Goal: Information Seeking & Learning: Learn about a topic

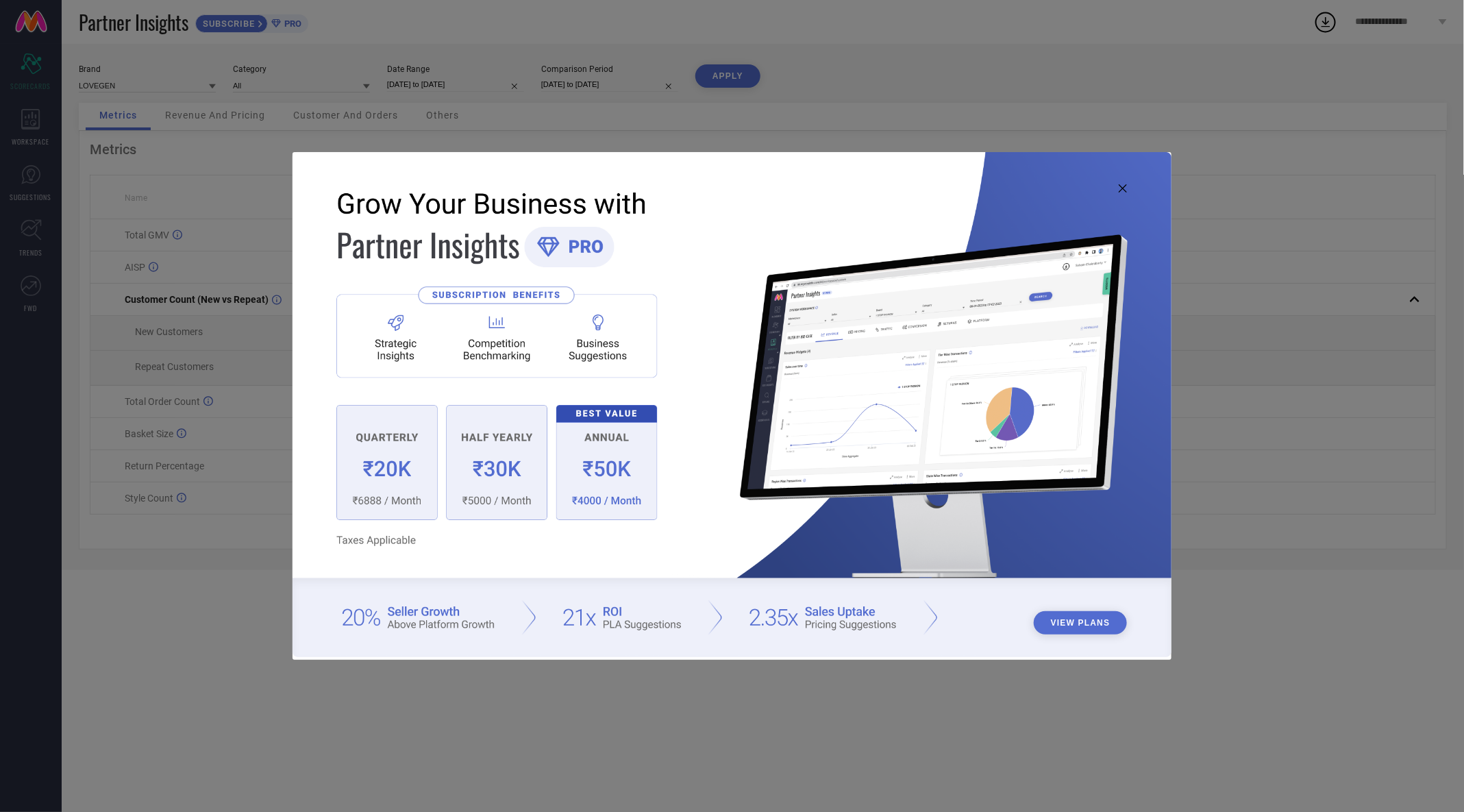
click at [1118, 185] on img at bounding box center [732, 404] width 878 height 505
click at [1126, 190] on icon at bounding box center [1122, 188] width 9 height 9
click at [1126, 197] on img at bounding box center [732, 404] width 878 height 505
click at [1126, 195] on img at bounding box center [732, 404] width 878 height 505
click at [1123, 187] on icon at bounding box center [1122, 188] width 9 height 9
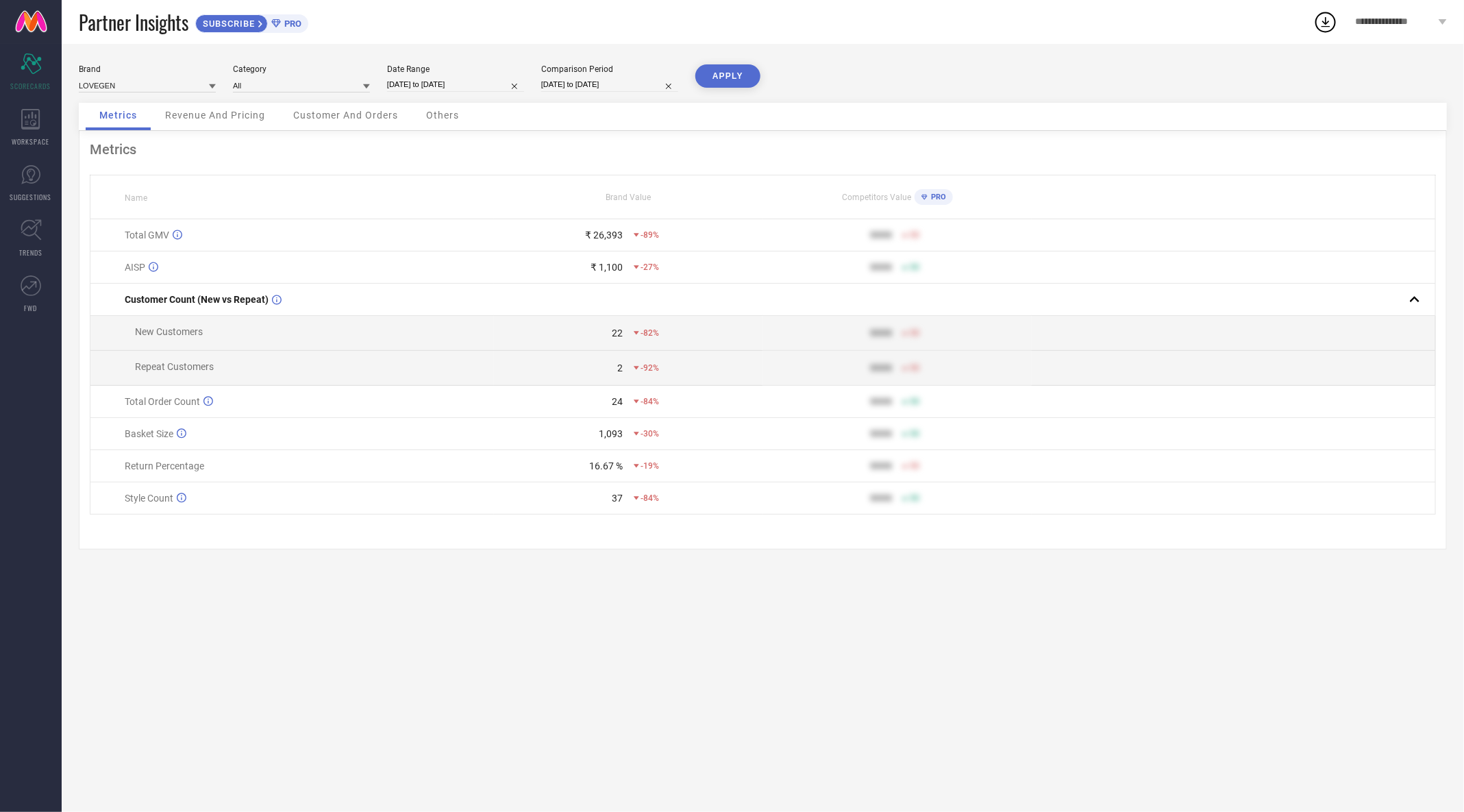
click at [215, 111] on span "Revenue And Pricing" at bounding box center [214, 114] width 100 height 11
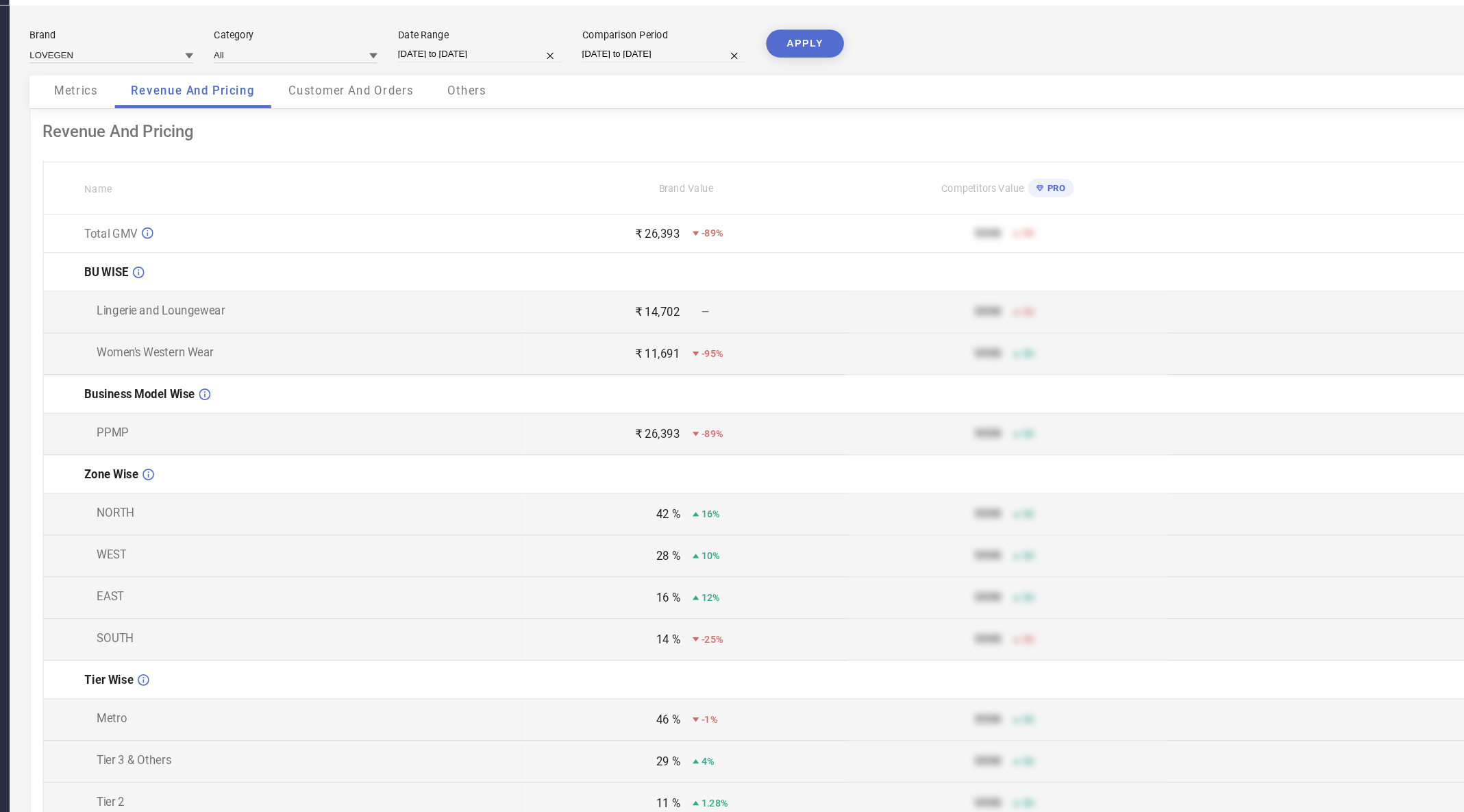
click at [346, 124] on div "Customer And Orders" at bounding box center [348, 116] width 132 height 28
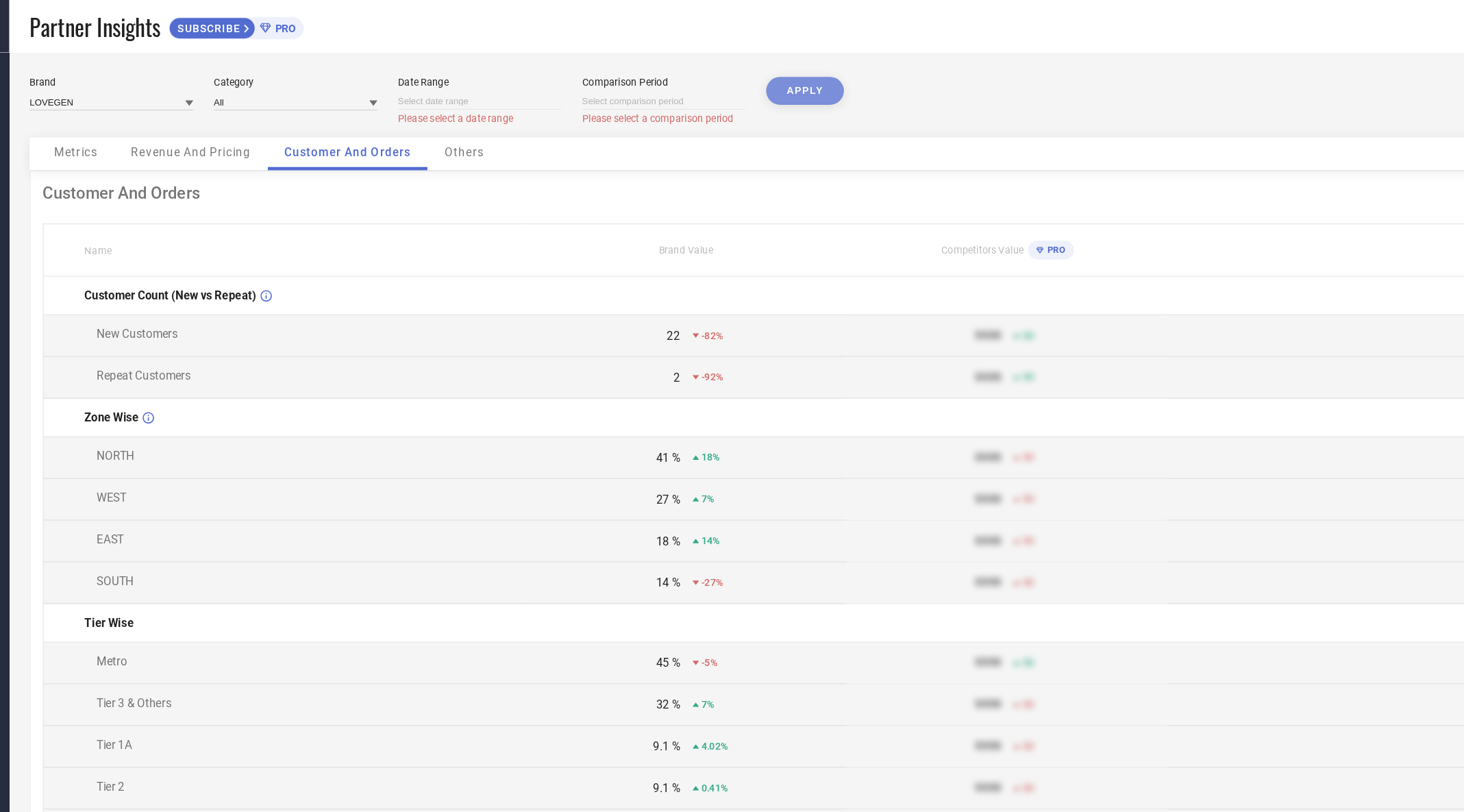
click at [435, 87] on input at bounding box center [455, 84] width 137 height 14
select select "7"
select select "2025"
select select "8"
select select "2025"
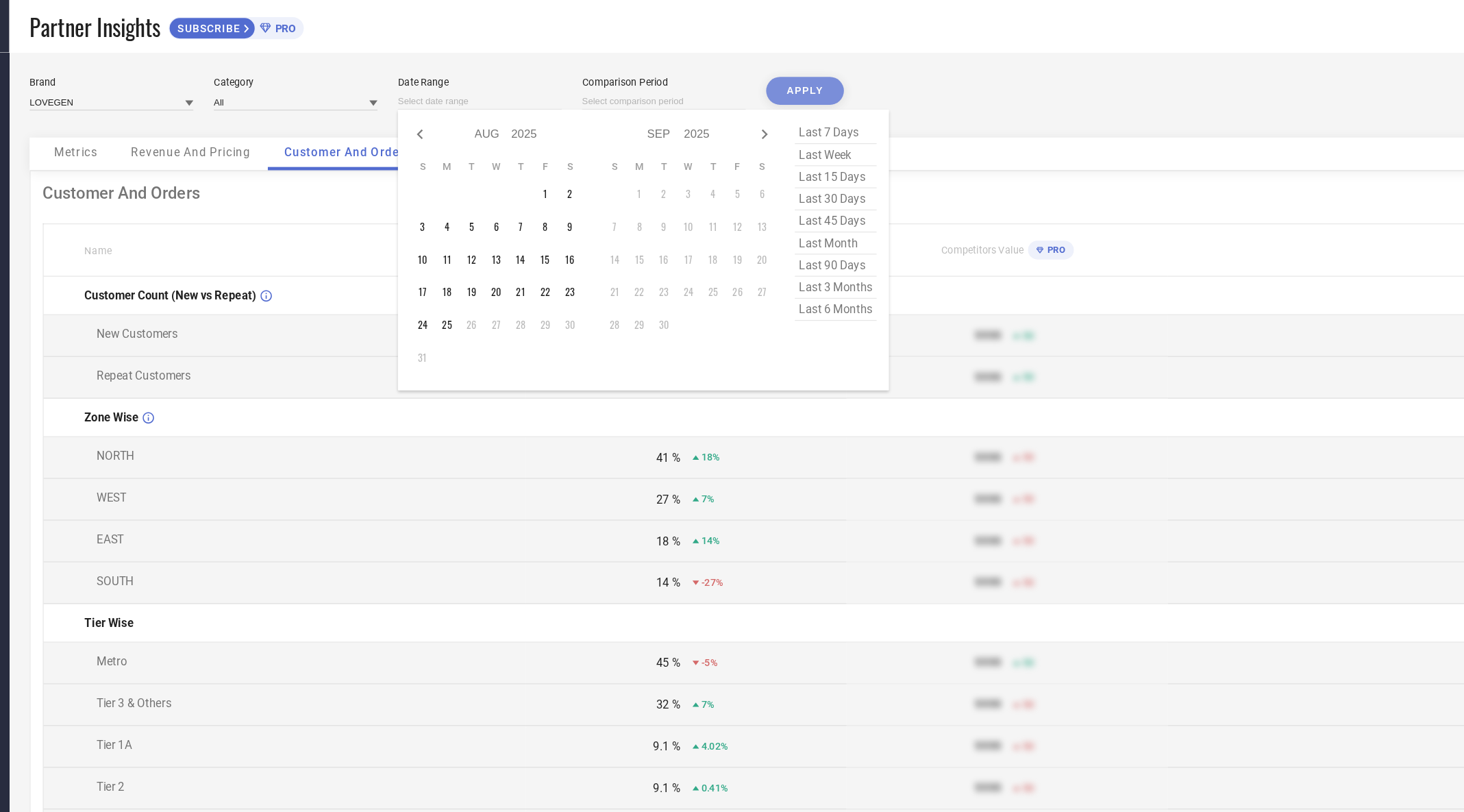
click at [758, 168] on span "last 30 days" at bounding box center [754, 167] width 69 height 18
type input "[DATE] to [DATE]"
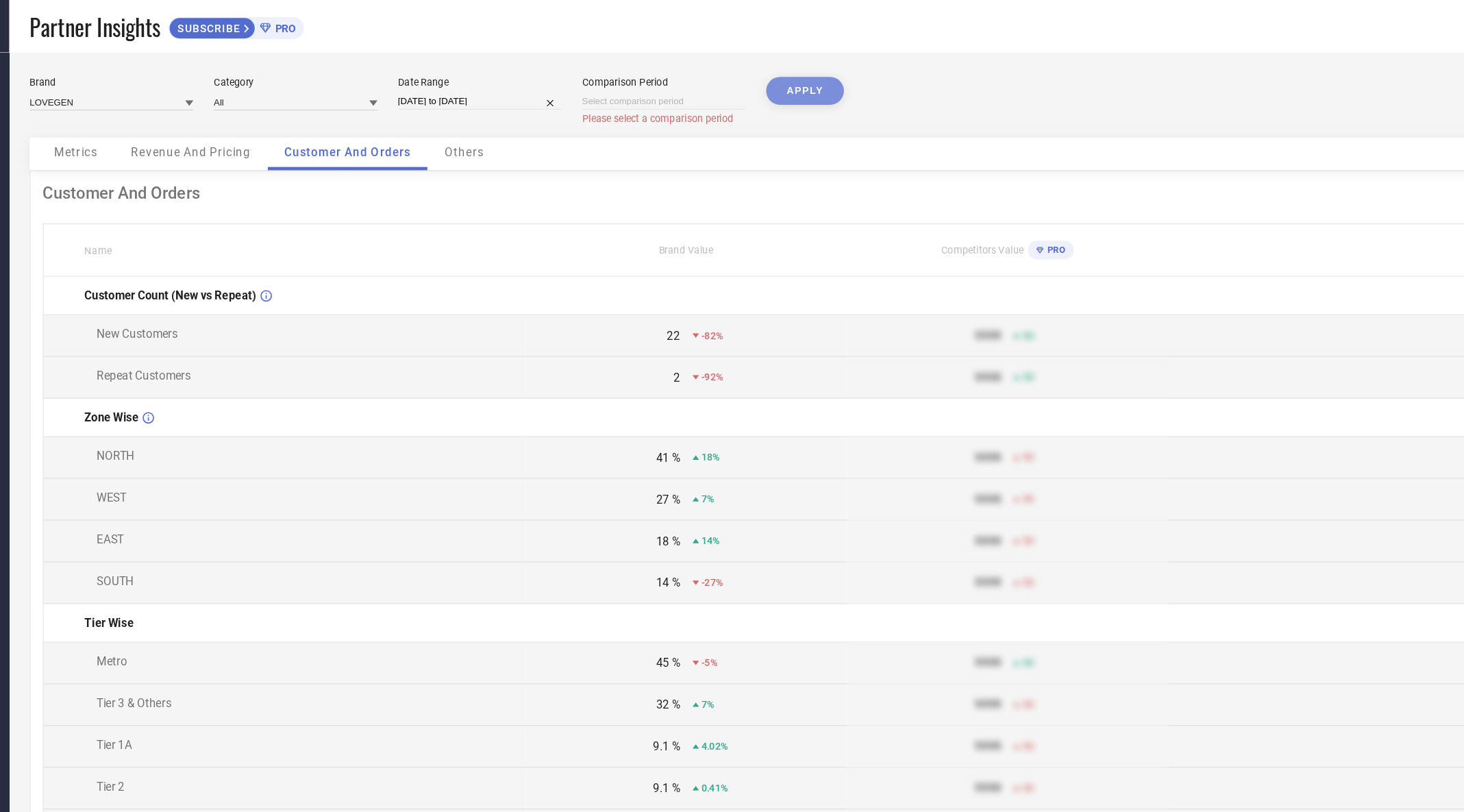
click at [742, 66] on div "APPLY" at bounding box center [728, 89] width 65 height 51
click at [735, 74] on div "APPLY" at bounding box center [728, 89] width 65 height 51
click at [593, 90] on input at bounding box center [609, 84] width 137 height 14
select select "7"
select select "2025"
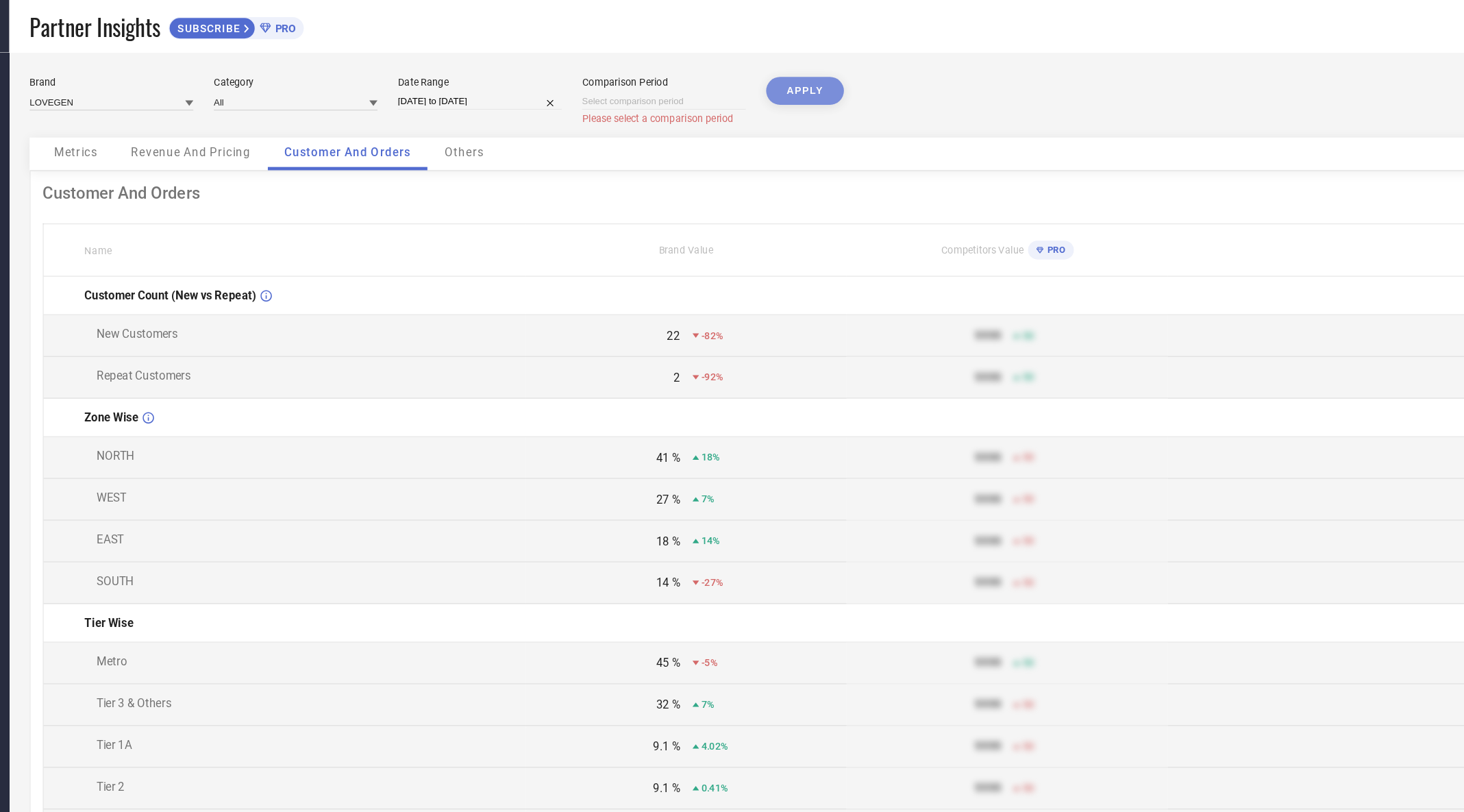
select select "8"
select select "2025"
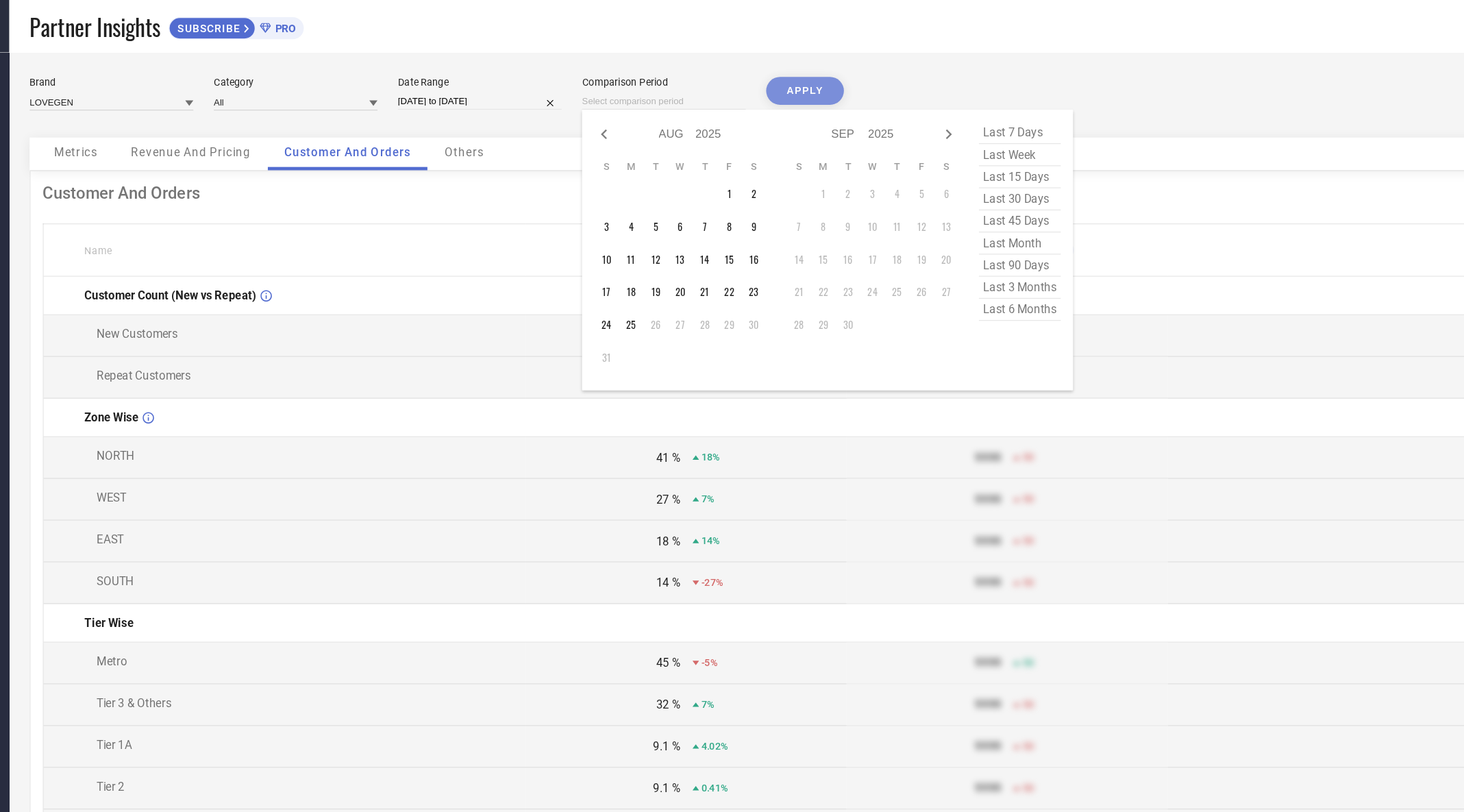
click at [907, 169] on span "last 30 days" at bounding box center [908, 167] width 69 height 18
type input "[DATE] to [DATE]"
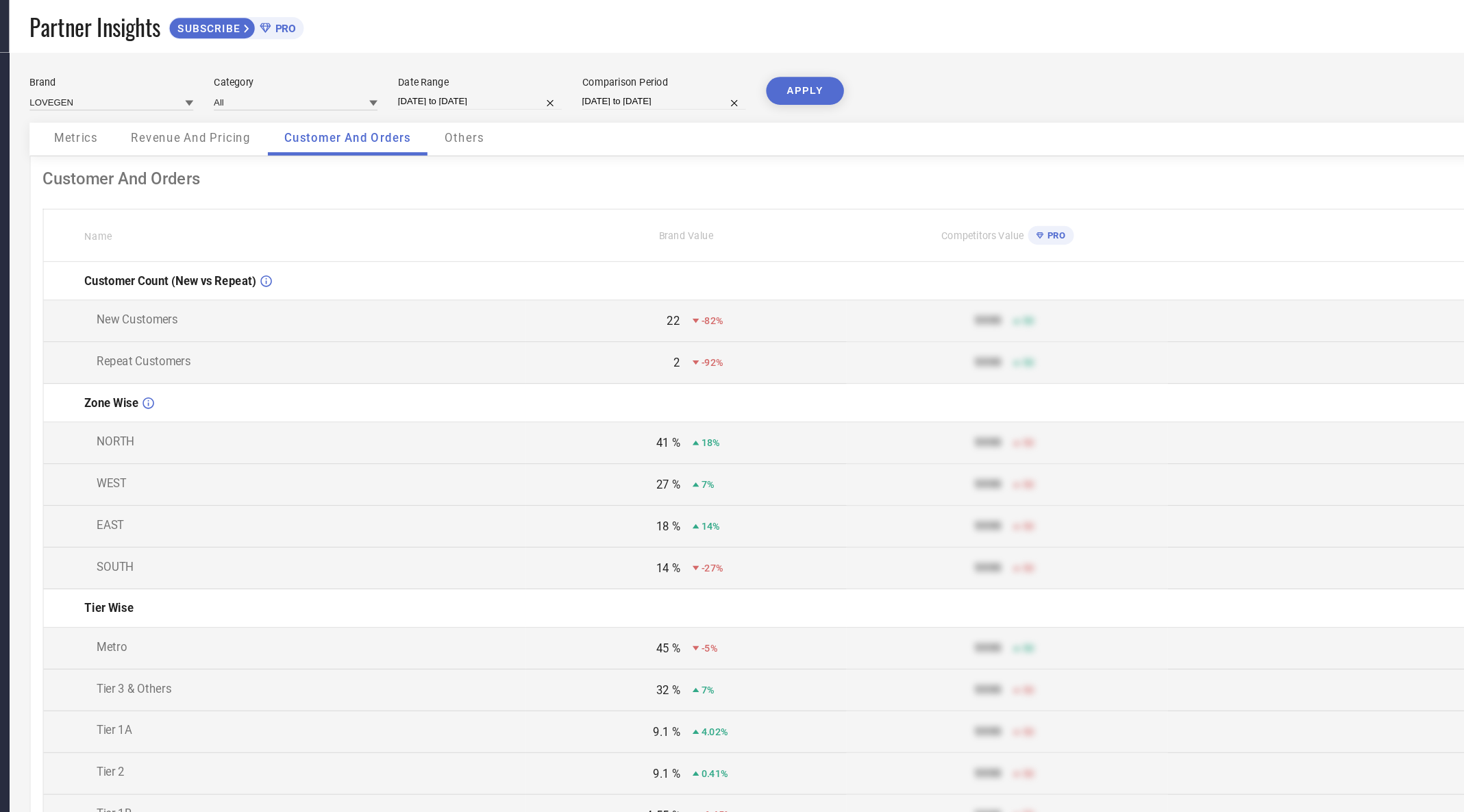
click at [732, 78] on button "APPLY" at bounding box center [728, 76] width 65 height 23
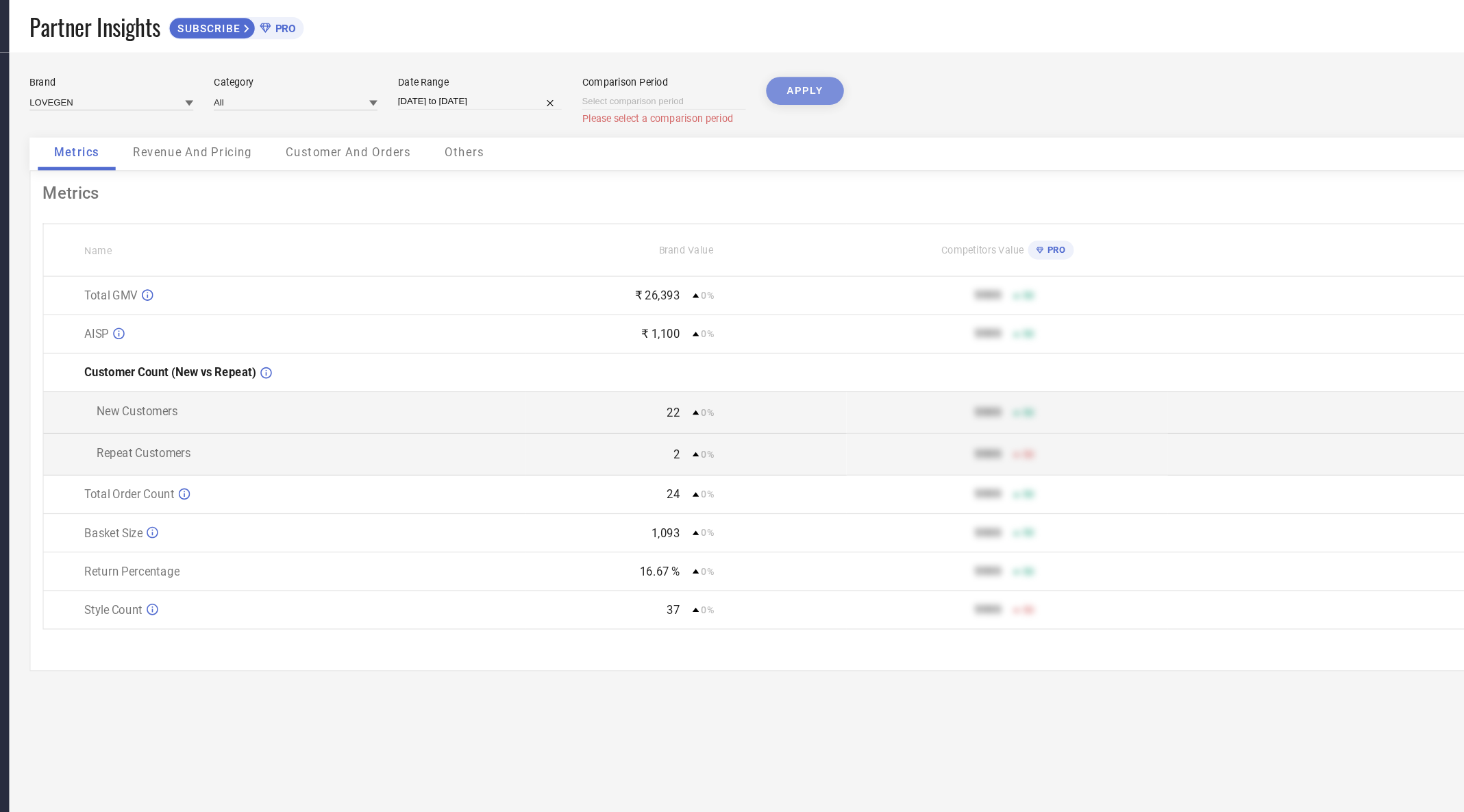
select select "7"
select select "2025"
select select "8"
select select "2025"
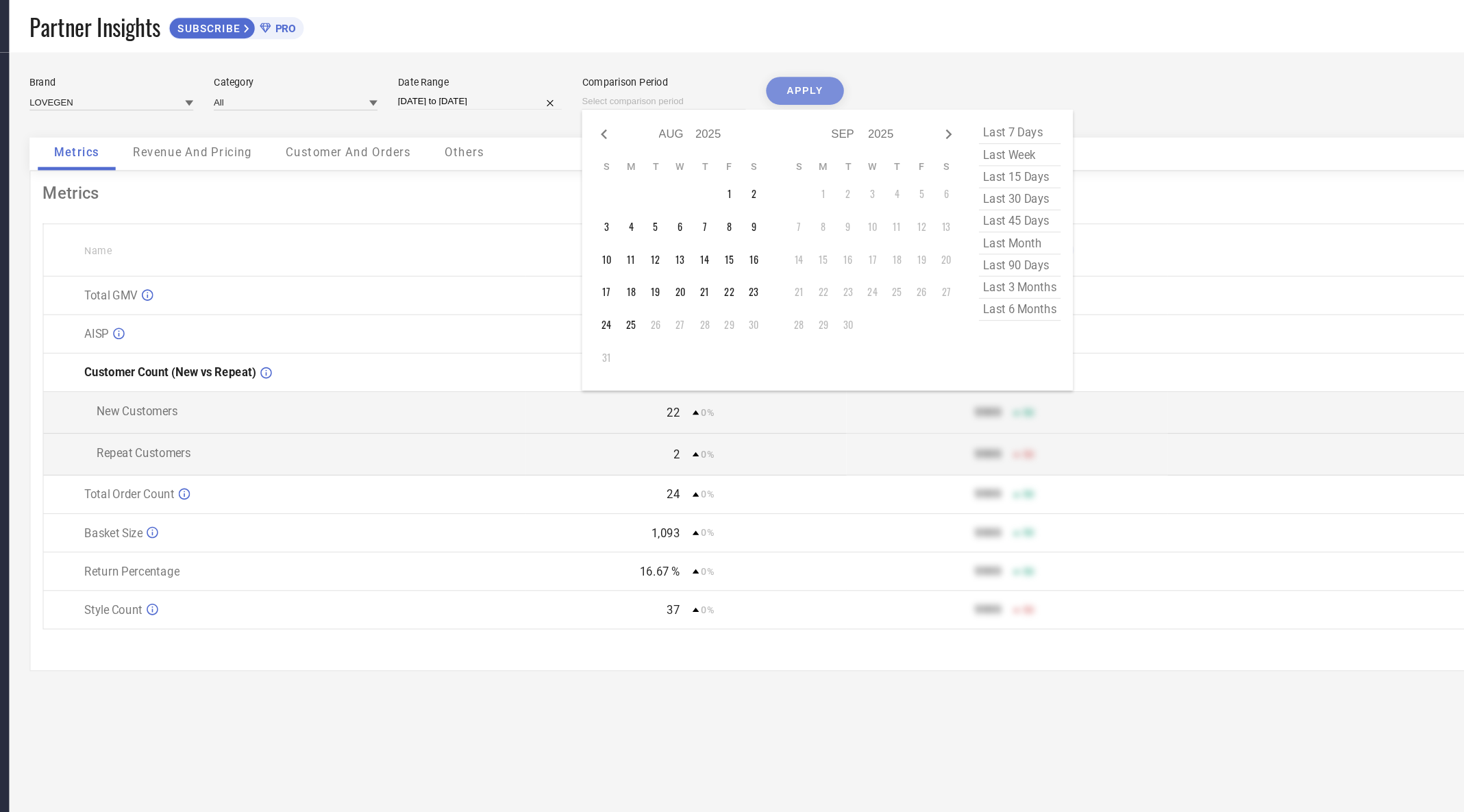
click at [642, 84] on input at bounding box center [609, 84] width 137 height 14
click at [909, 150] on span "last 15 days" at bounding box center [908, 147] width 69 height 18
type input "[DATE] to [DATE]"
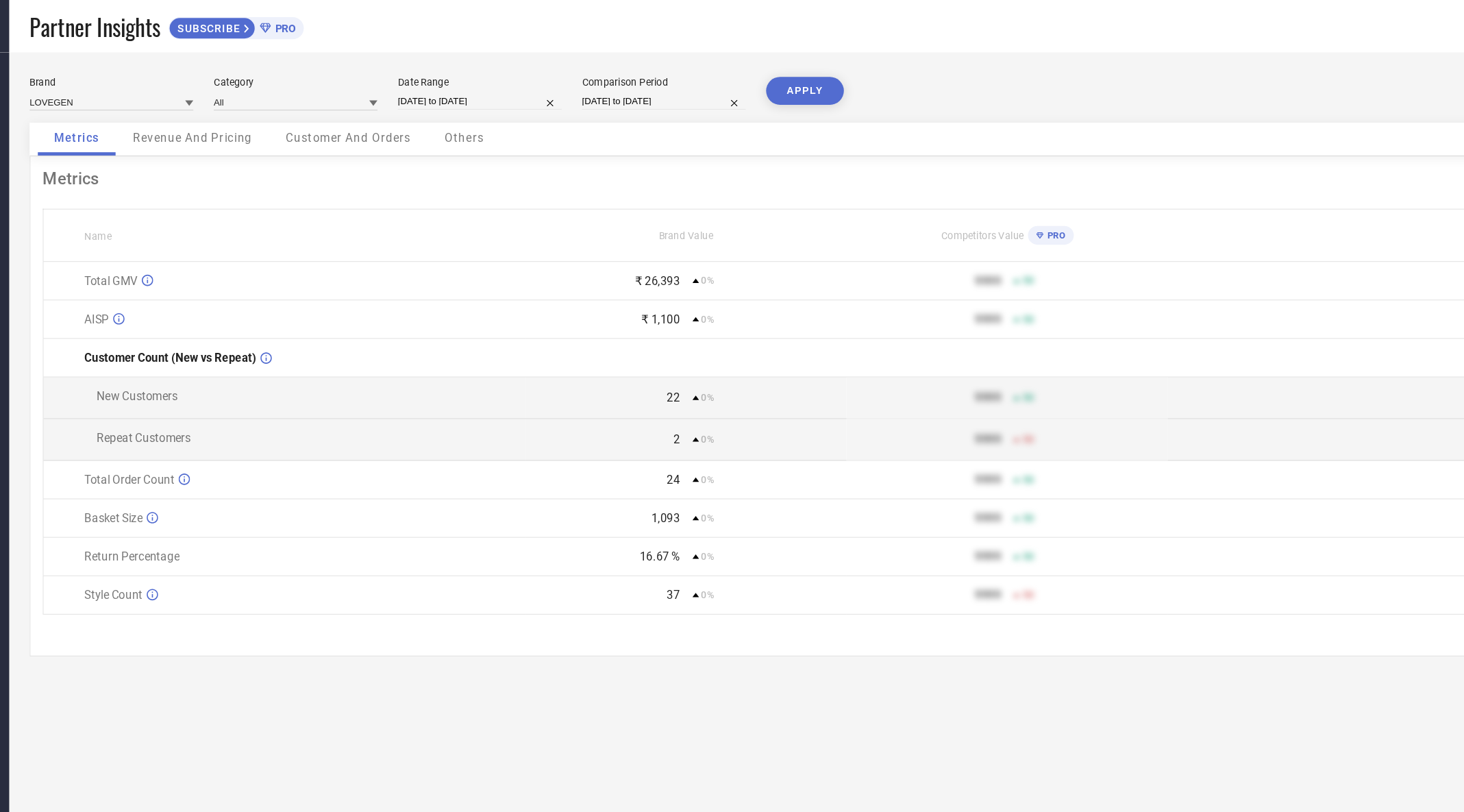
click at [739, 72] on button "APPLY" at bounding box center [728, 76] width 65 height 23
click at [940, 199] on span "PRO" at bounding box center [936, 196] width 18 height 9
click at [924, 191] on div "PRO" at bounding box center [930, 196] width 32 height 15
click at [918, 225] on td "9999 50" at bounding box center [896, 236] width 269 height 33
click at [898, 244] on td "9999 50" at bounding box center [896, 236] width 269 height 33
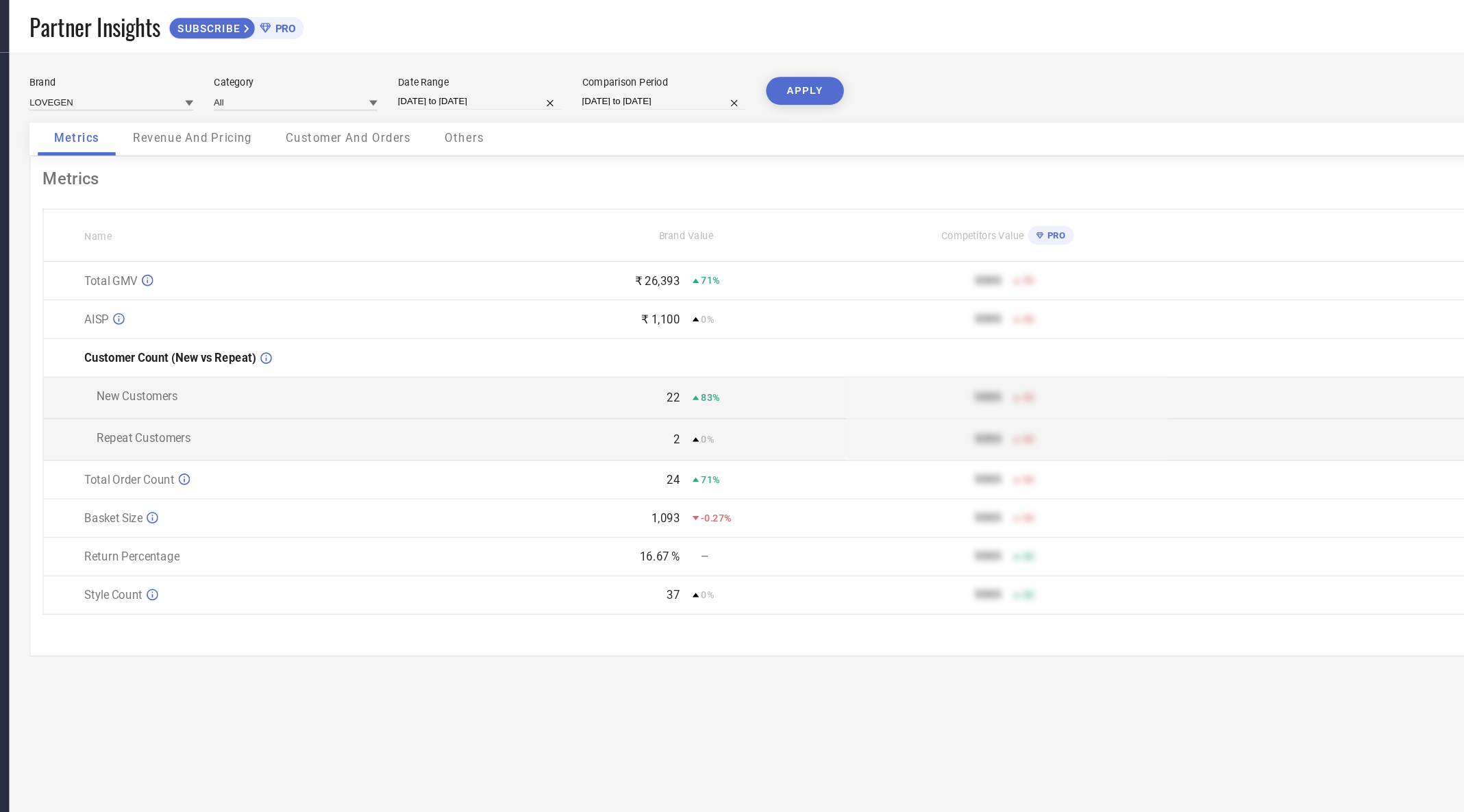
click at [290, 30] on div "SUBSCRIBE PRO" at bounding box center [252, 23] width 113 height 18
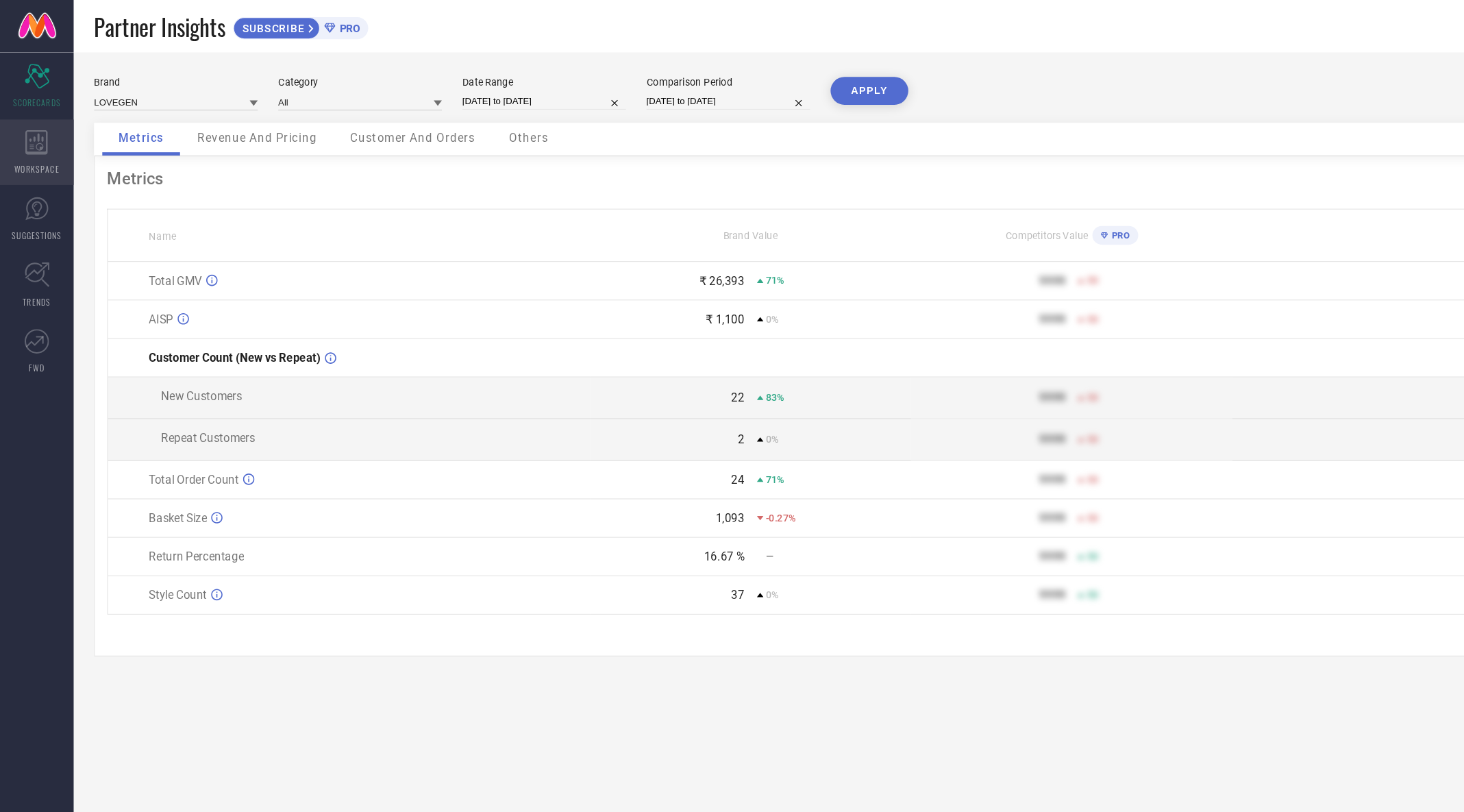
click at [38, 145] on span "WORKSPACE" at bounding box center [31, 141] width 37 height 11
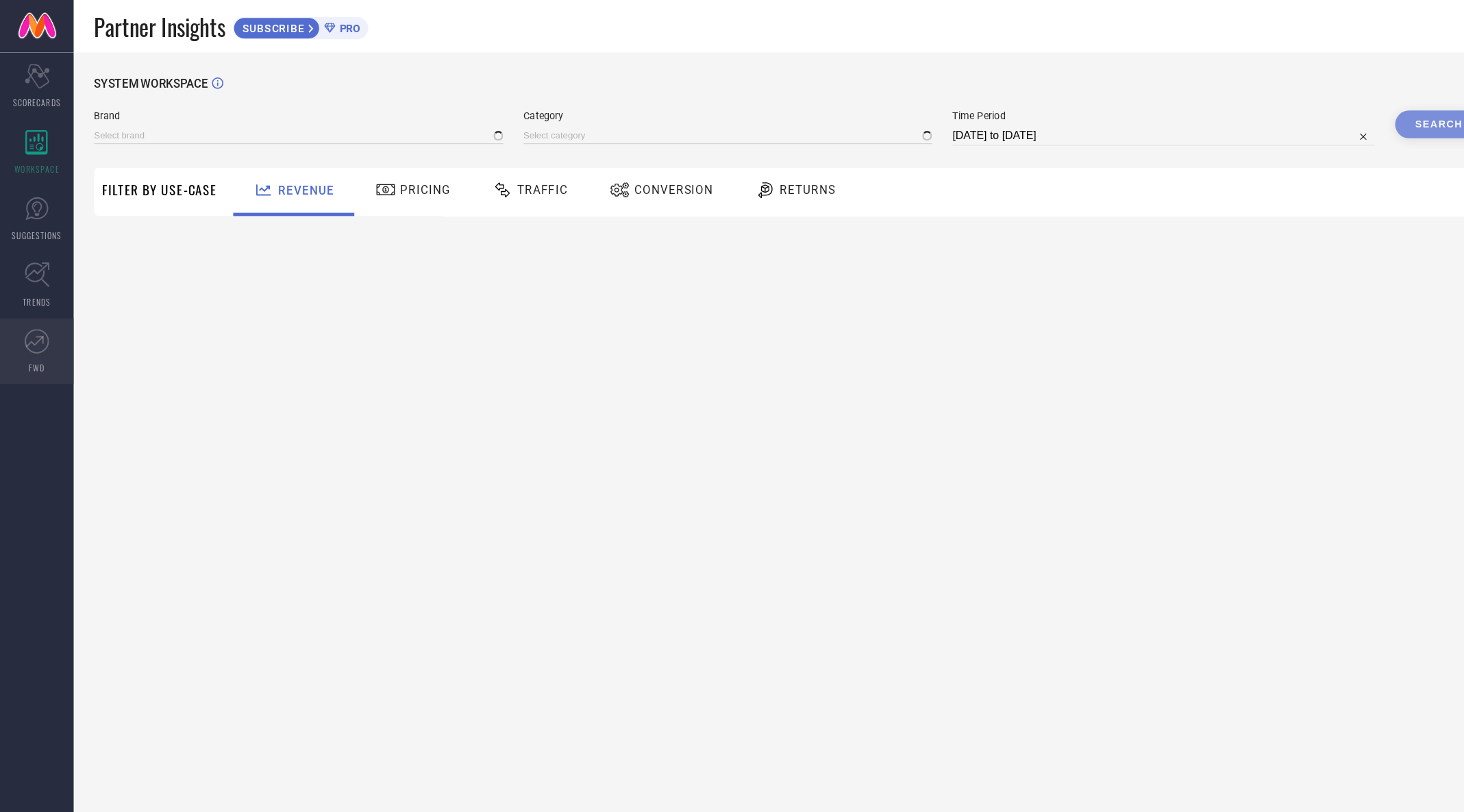
type input "LOVEGEN"
type input "All"
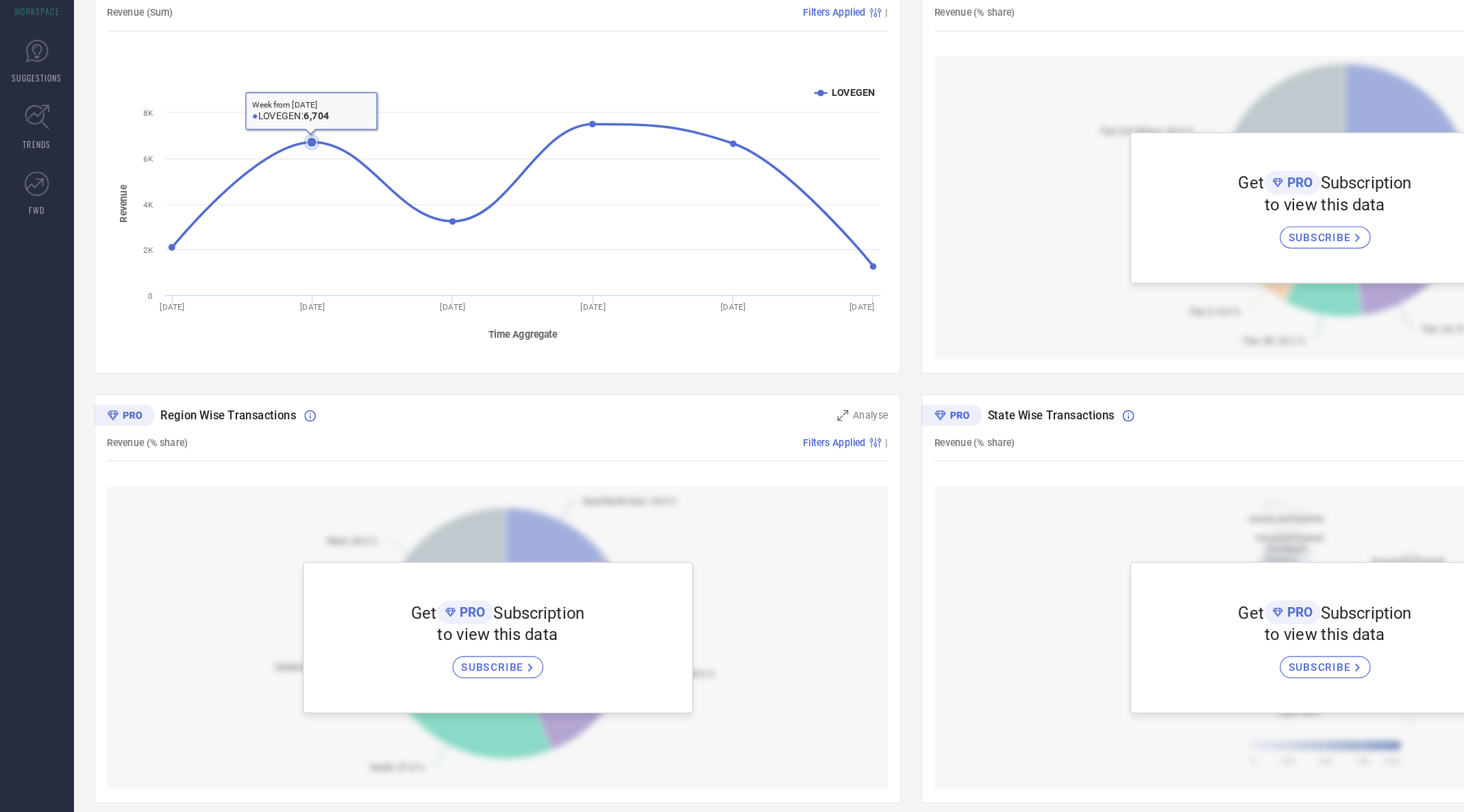
scroll to position [112, 0]
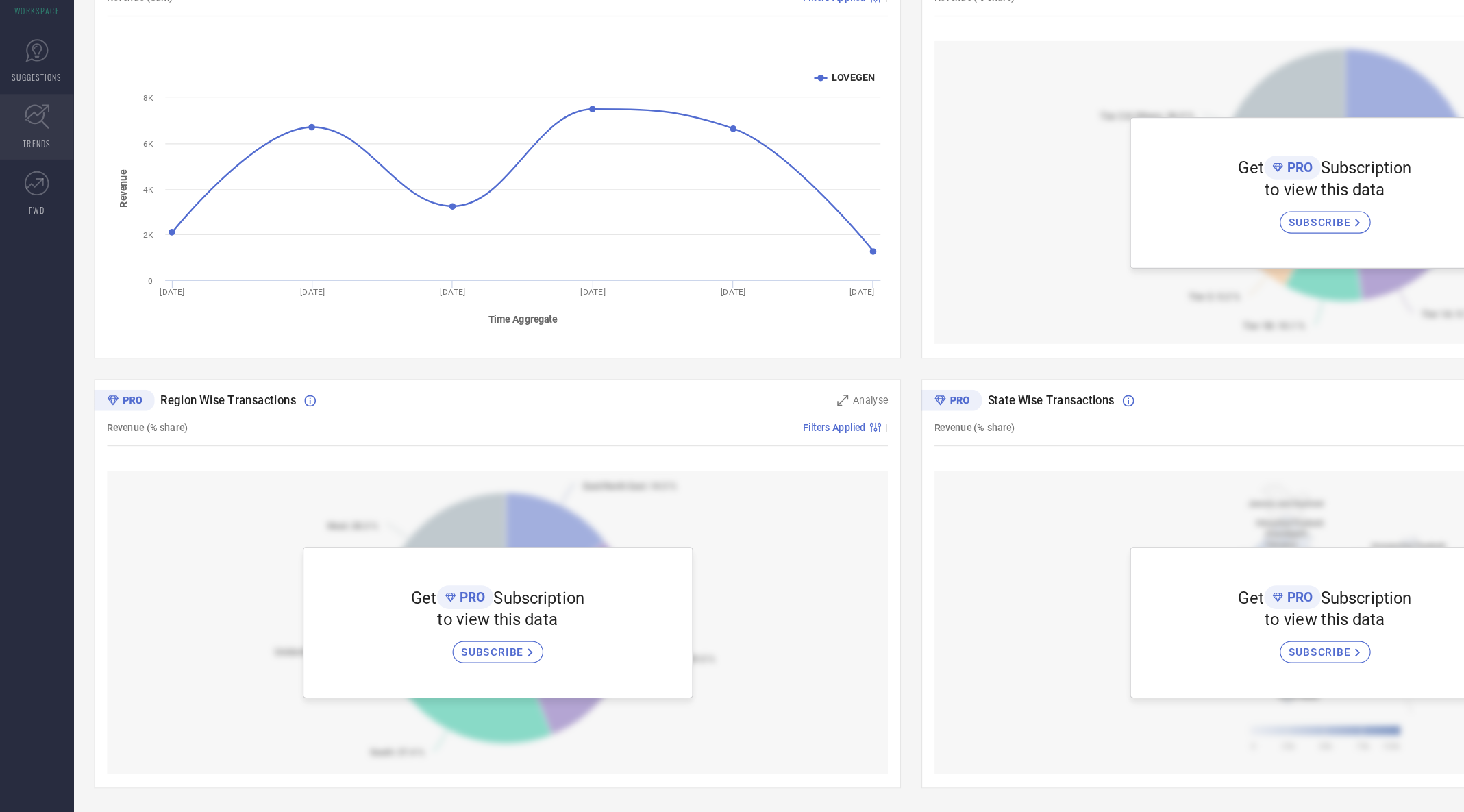
click at [28, 231] on icon at bounding box center [31, 230] width 21 height 21
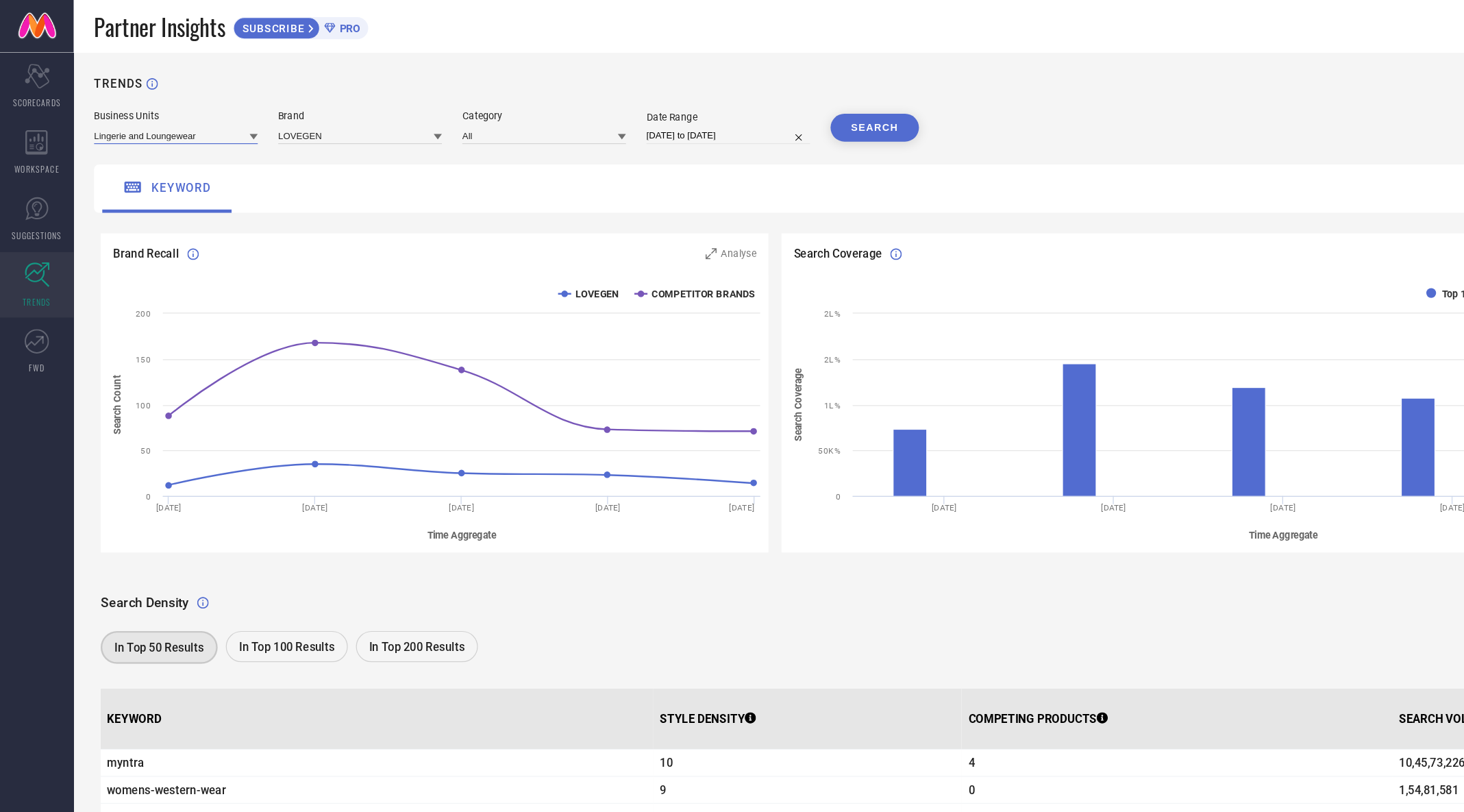
click at [122, 111] on input at bounding box center [146, 113] width 137 height 14
click at [449, 112] on input at bounding box center [455, 113] width 137 height 14
click at [182, 114] on input at bounding box center [146, 113] width 137 height 14
click at [162, 135] on span "Lingerie and Loungewear" at bounding box center [131, 132] width 93 height 10
click at [421, 114] on input at bounding box center [455, 113] width 137 height 14
